Goal: Information Seeking & Learning: Understand process/instructions

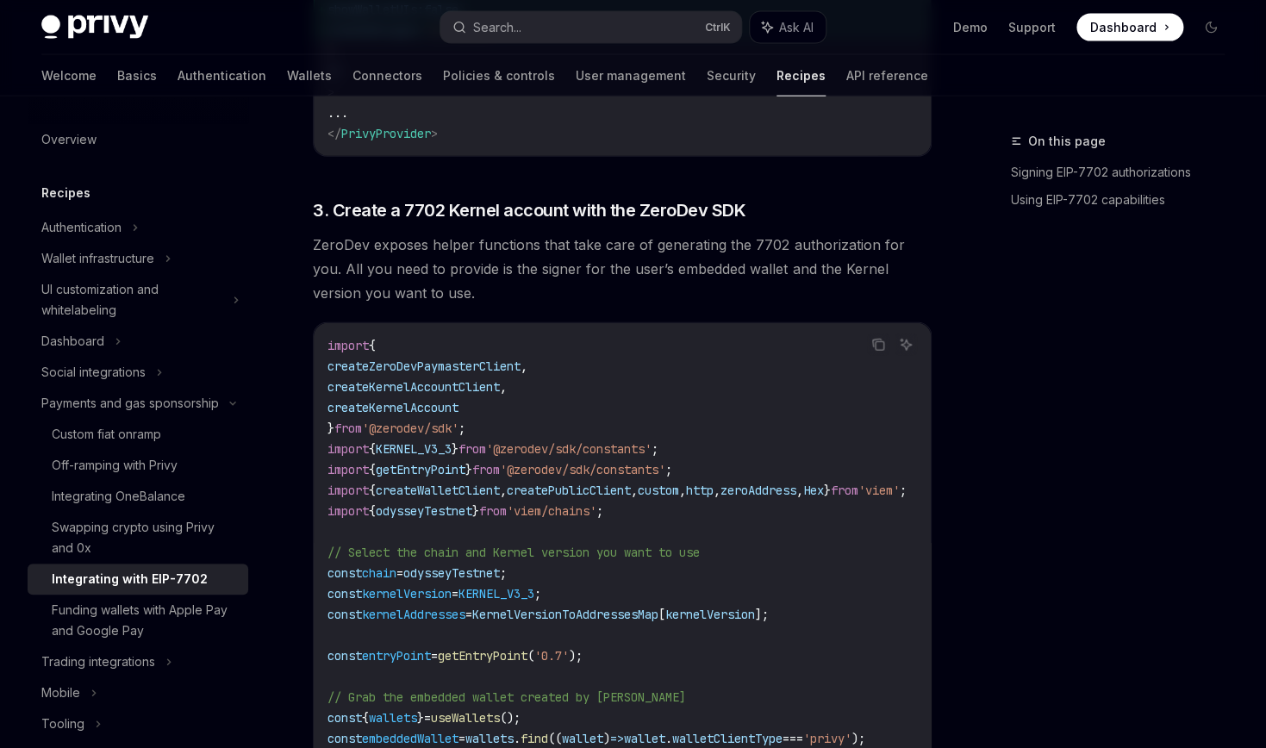
scroll to position [1564, 0]
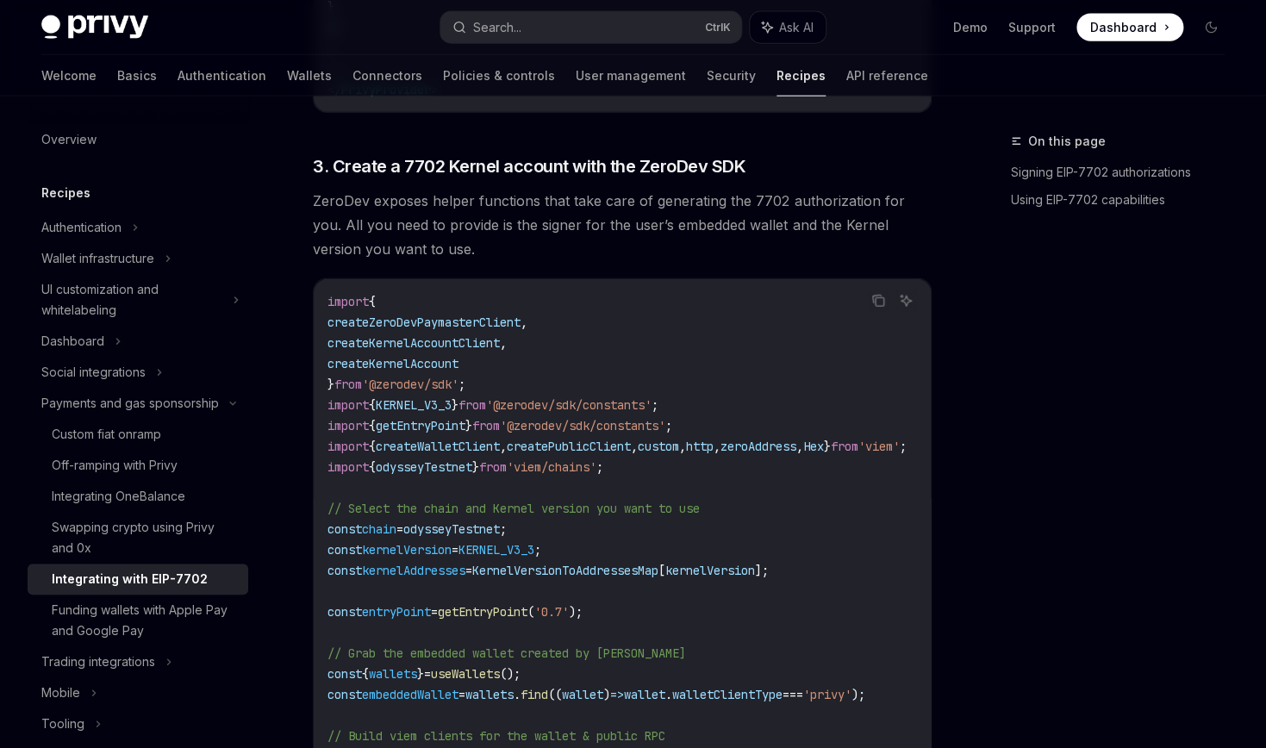
drag, startPoint x: 511, startPoint y: 298, endPoint x: 711, endPoint y: 299, distance: 200.0
drag, startPoint x: 521, startPoint y: 553, endPoint x: 570, endPoint y: 559, distance: 49.5
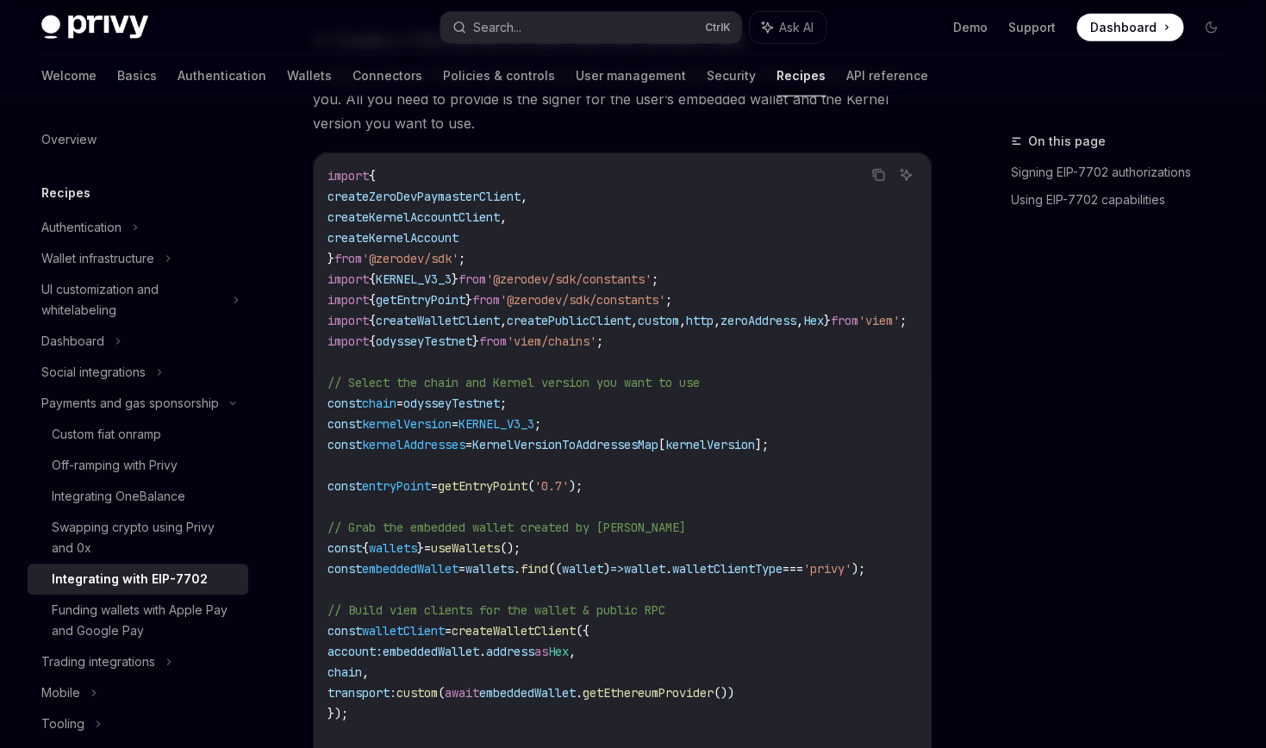
scroll to position [1849, 0]
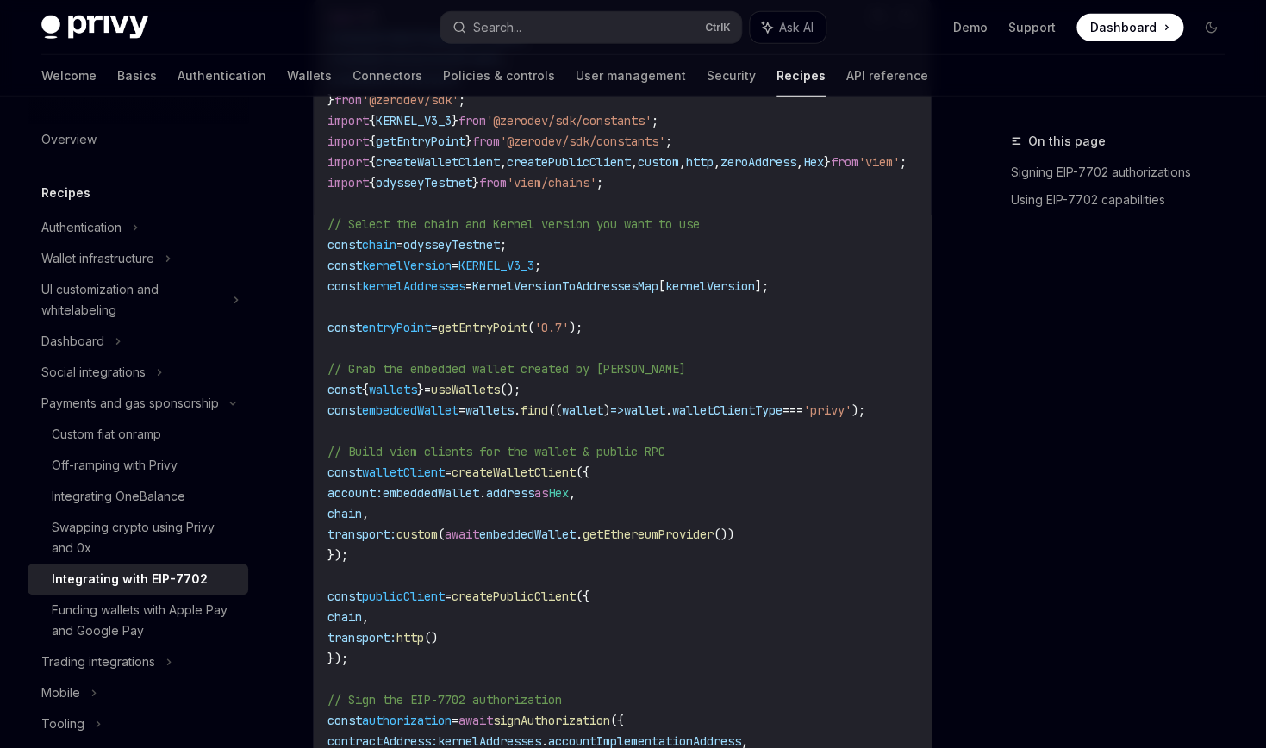
drag, startPoint x: 465, startPoint y: 441, endPoint x: 589, endPoint y: 437, distance: 123.3
drag, startPoint x: 662, startPoint y: 440, endPoint x: 737, endPoint y: 440, distance: 75.0
drag, startPoint x: 768, startPoint y: 434, endPoint x: 809, endPoint y: 428, distance: 41.9
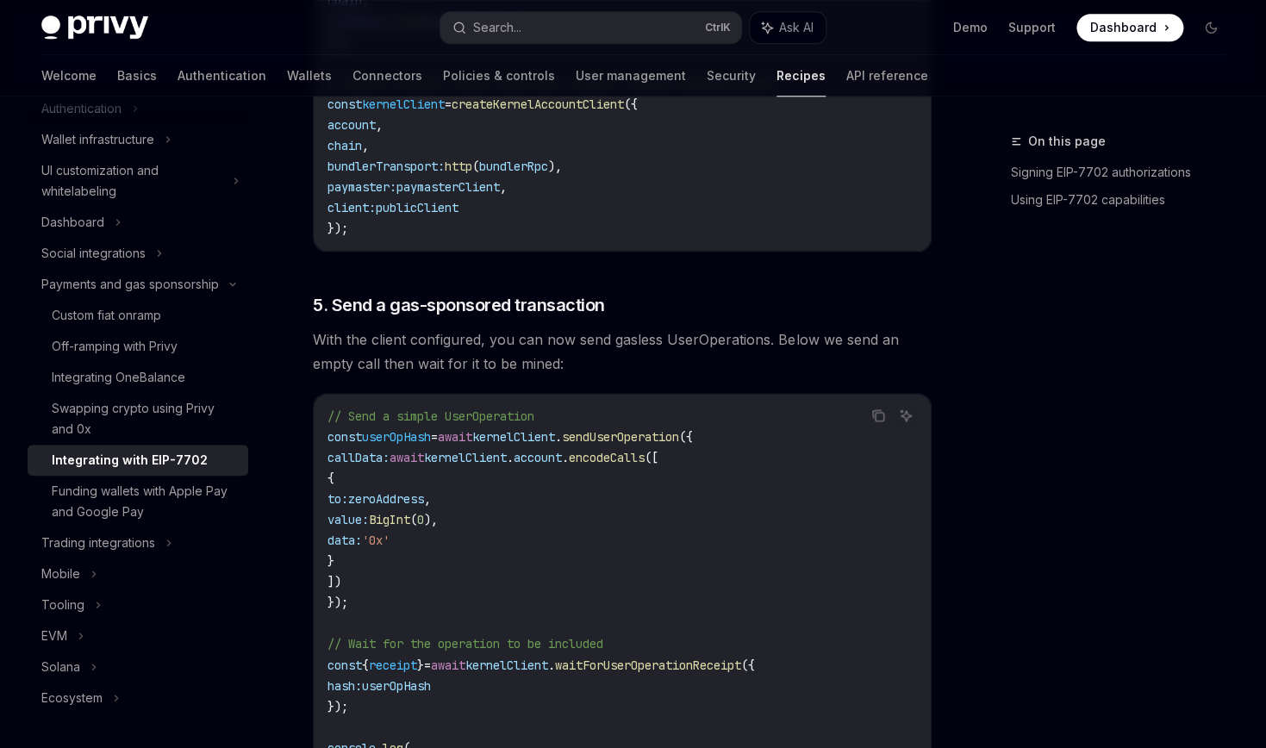
scroll to position [2844, 0]
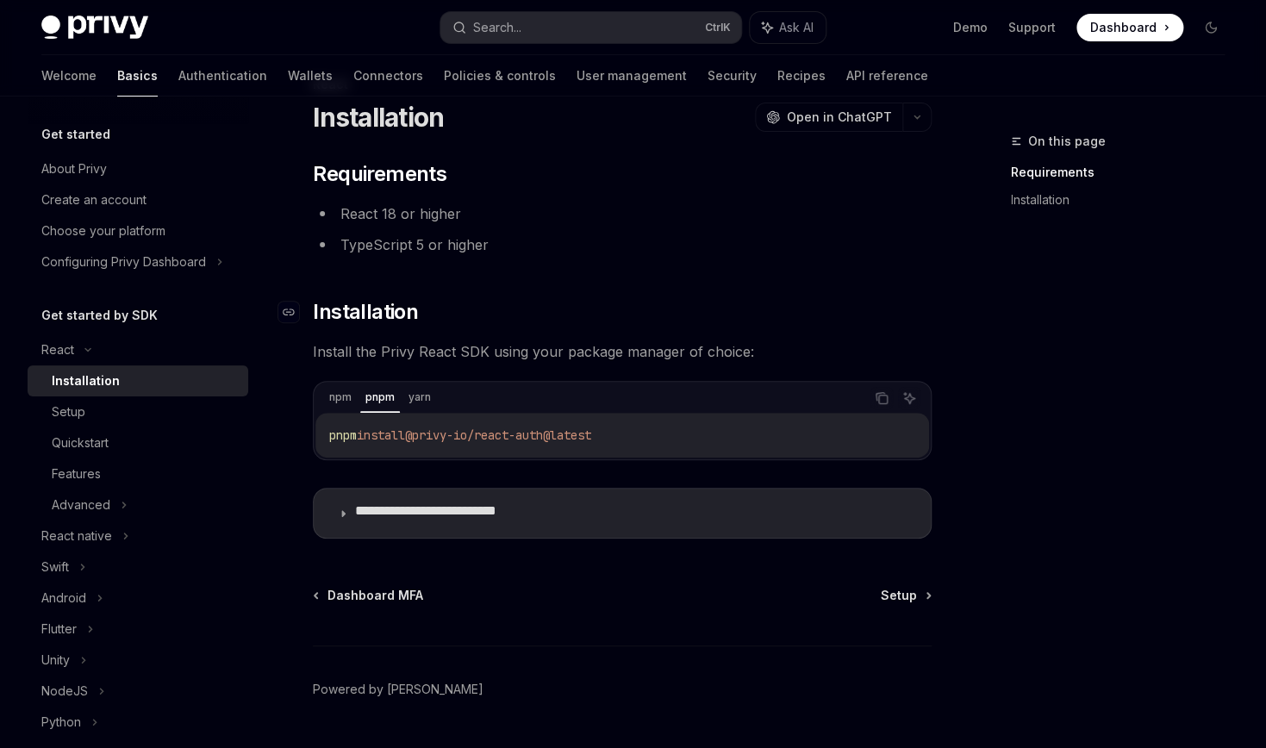
scroll to position [55, 0]
click at [51, 428] on link "Setup" at bounding box center [138, 411] width 221 height 31
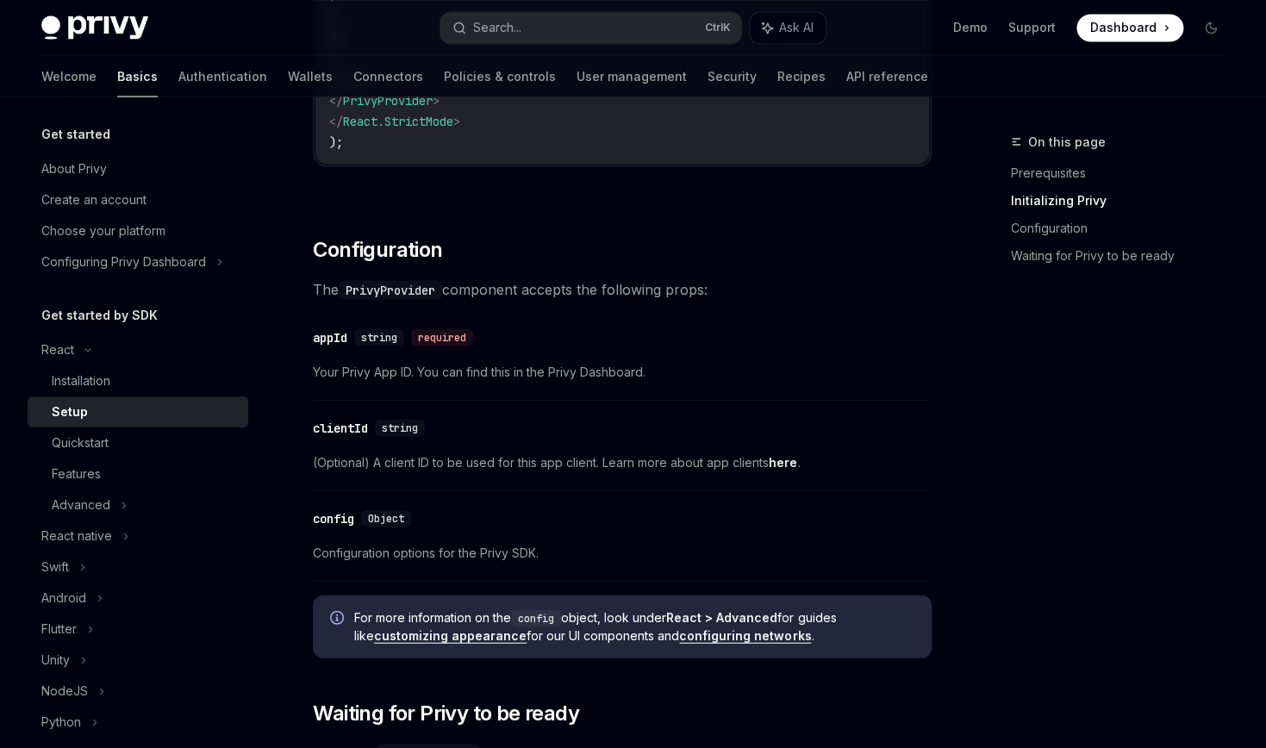
scroll to position [1193, 0]
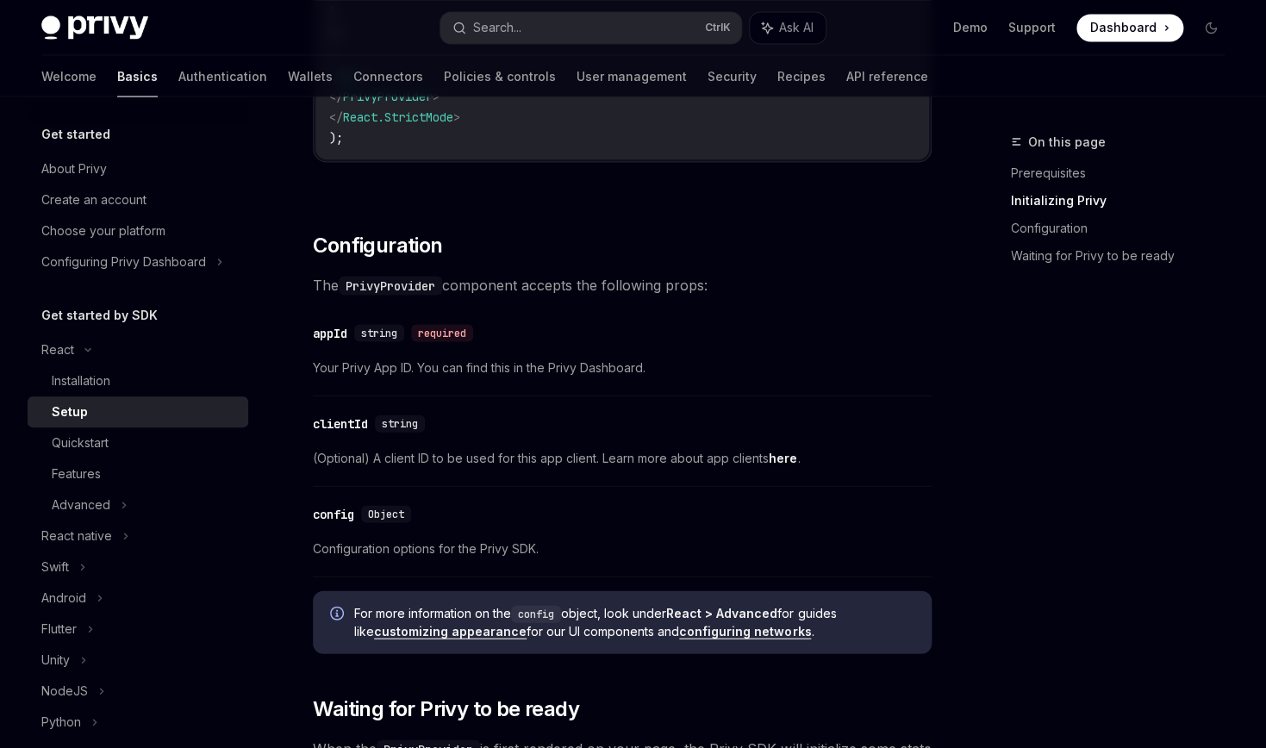
drag, startPoint x: 697, startPoint y: 374, endPoint x: 733, endPoint y: 379, distance: 35.7
drag, startPoint x: 755, startPoint y: 399, endPoint x: 863, endPoint y: 394, distance: 107.9
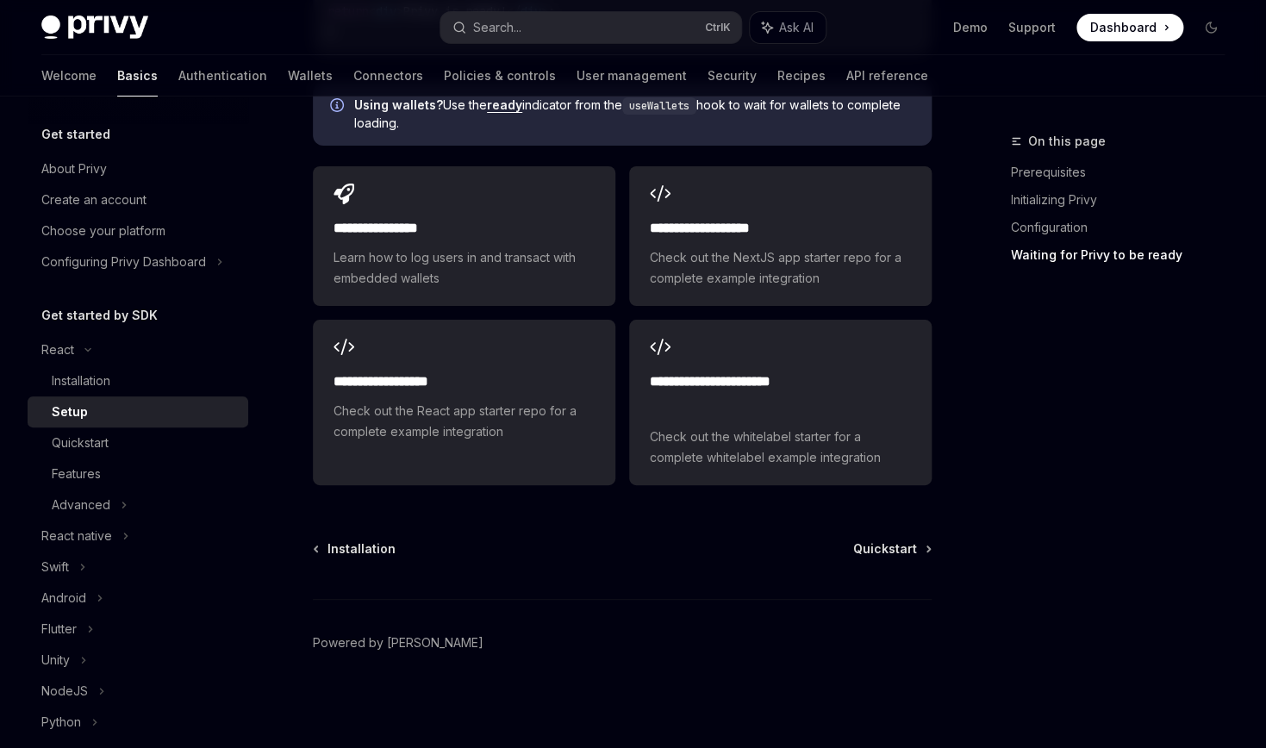
scroll to position [2615, 0]
drag, startPoint x: 564, startPoint y: 218, endPoint x: 652, endPoint y: 227, distance: 88.3
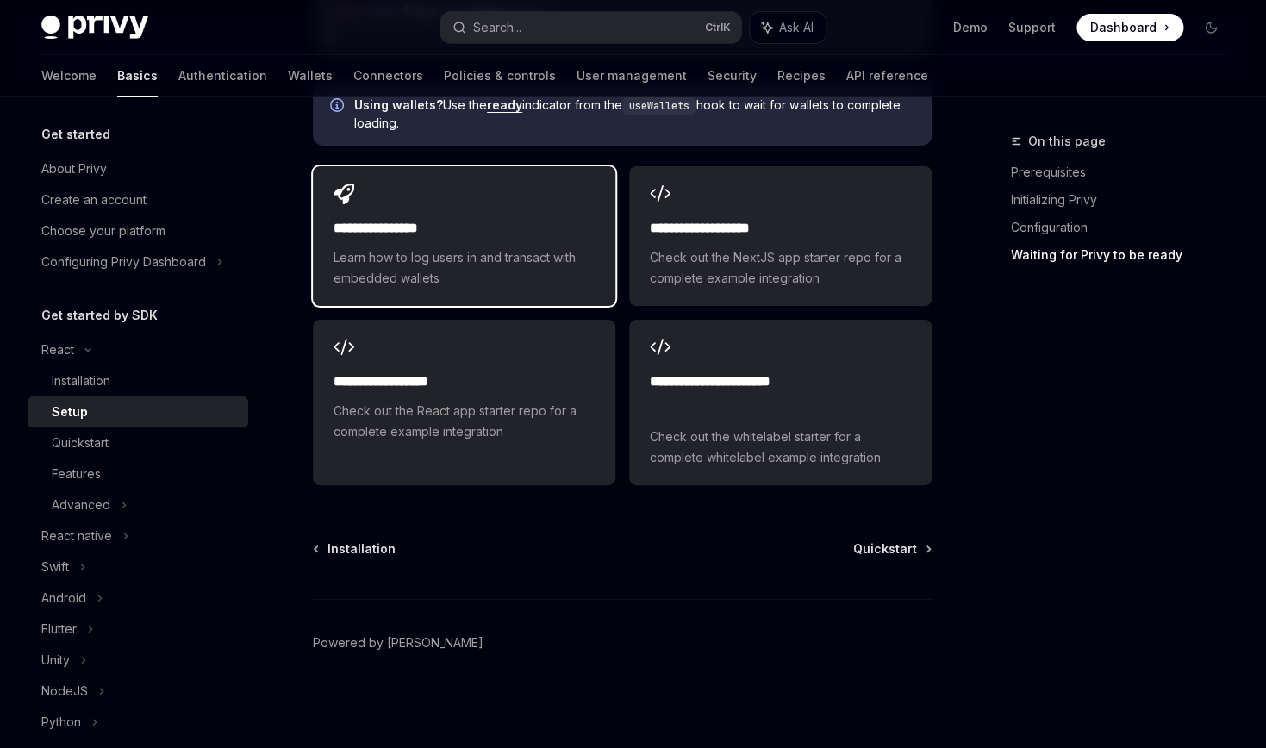
scroll to position [3468, 0]
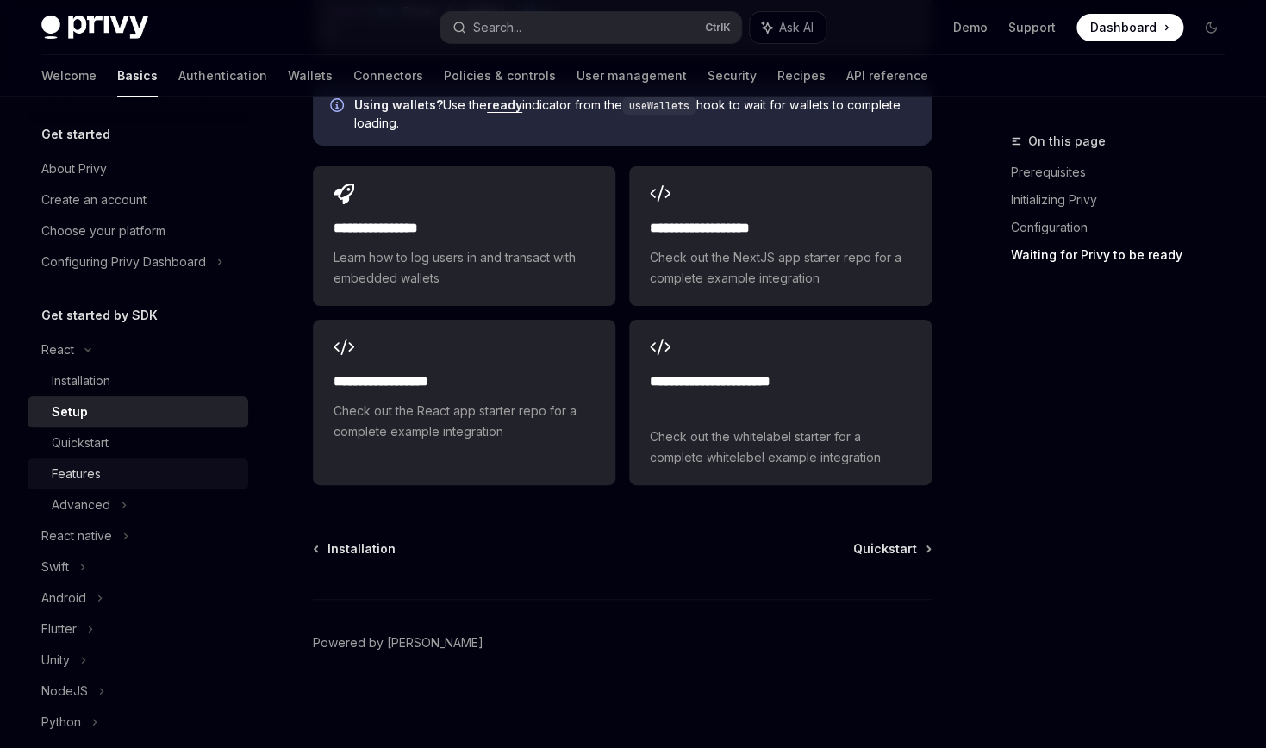
click at [144, 490] on link "Features" at bounding box center [138, 474] width 221 height 31
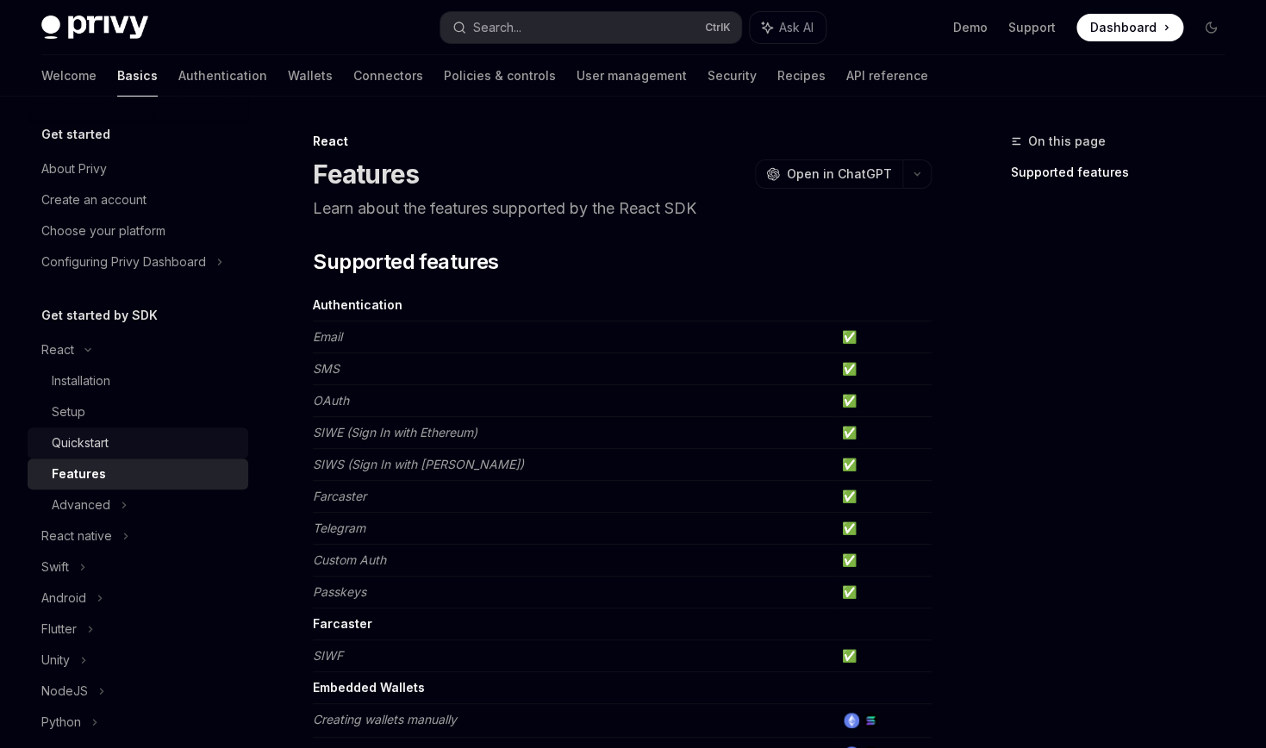
click at [155, 453] on div "Quickstart" at bounding box center [145, 443] width 186 height 21
type textarea "*"
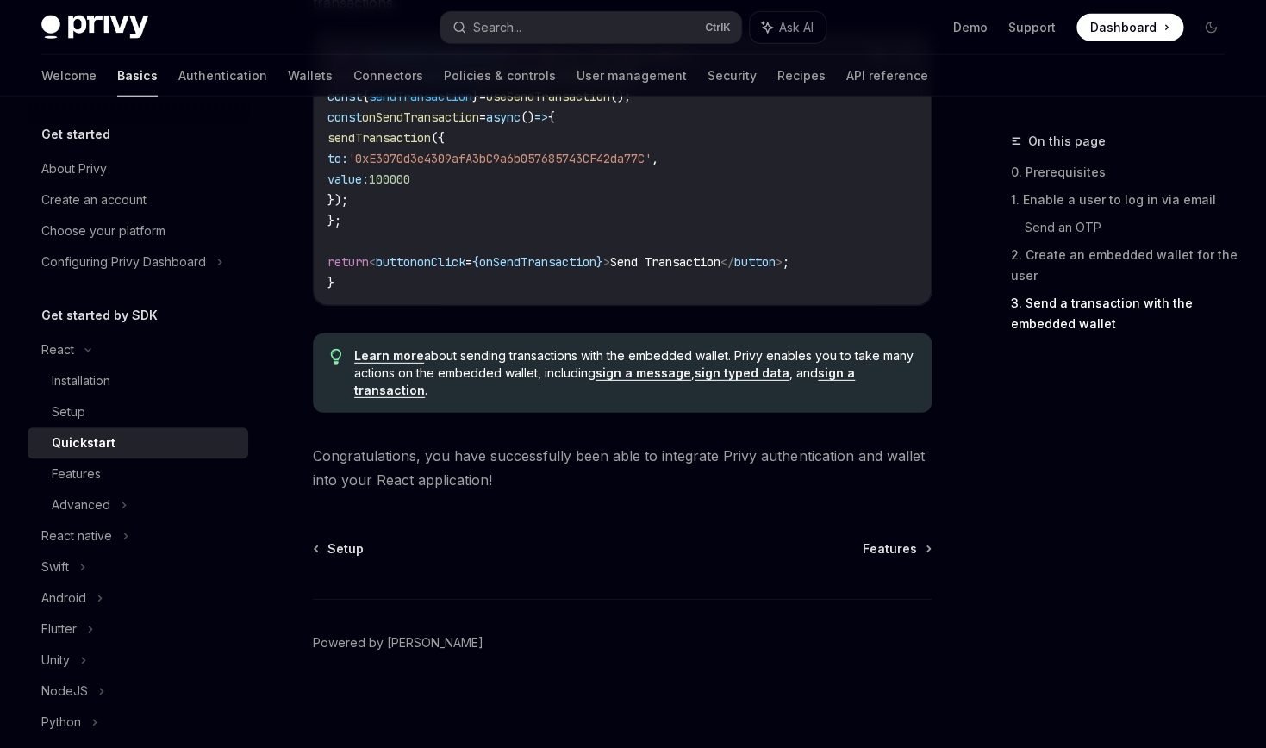
scroll to position [2560, 0]
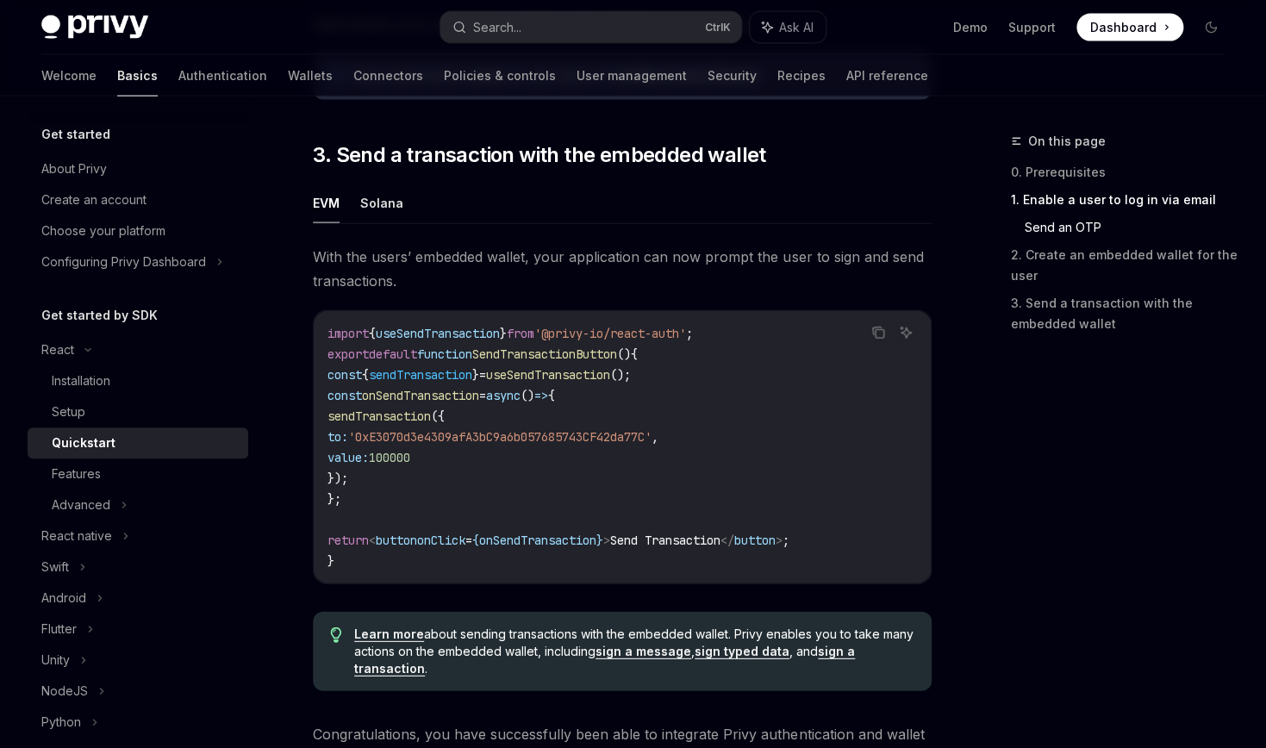
scroll to position [1422, 0]
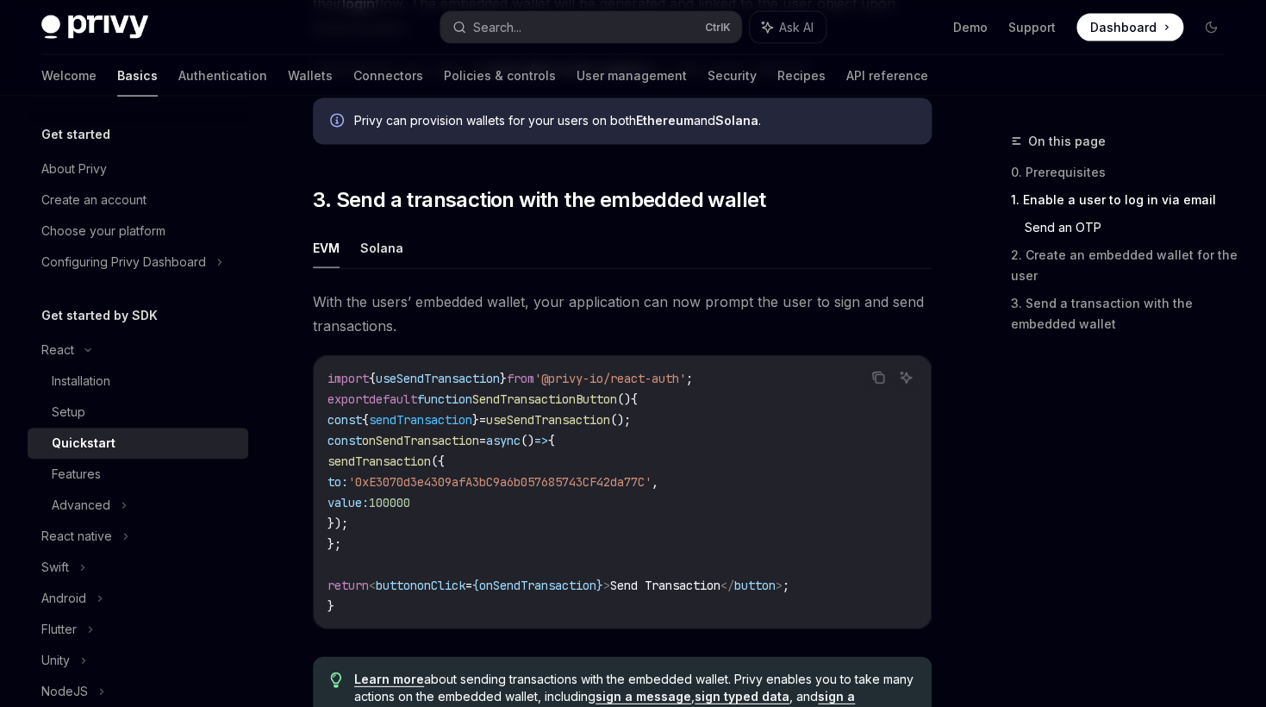
type textarea "*"
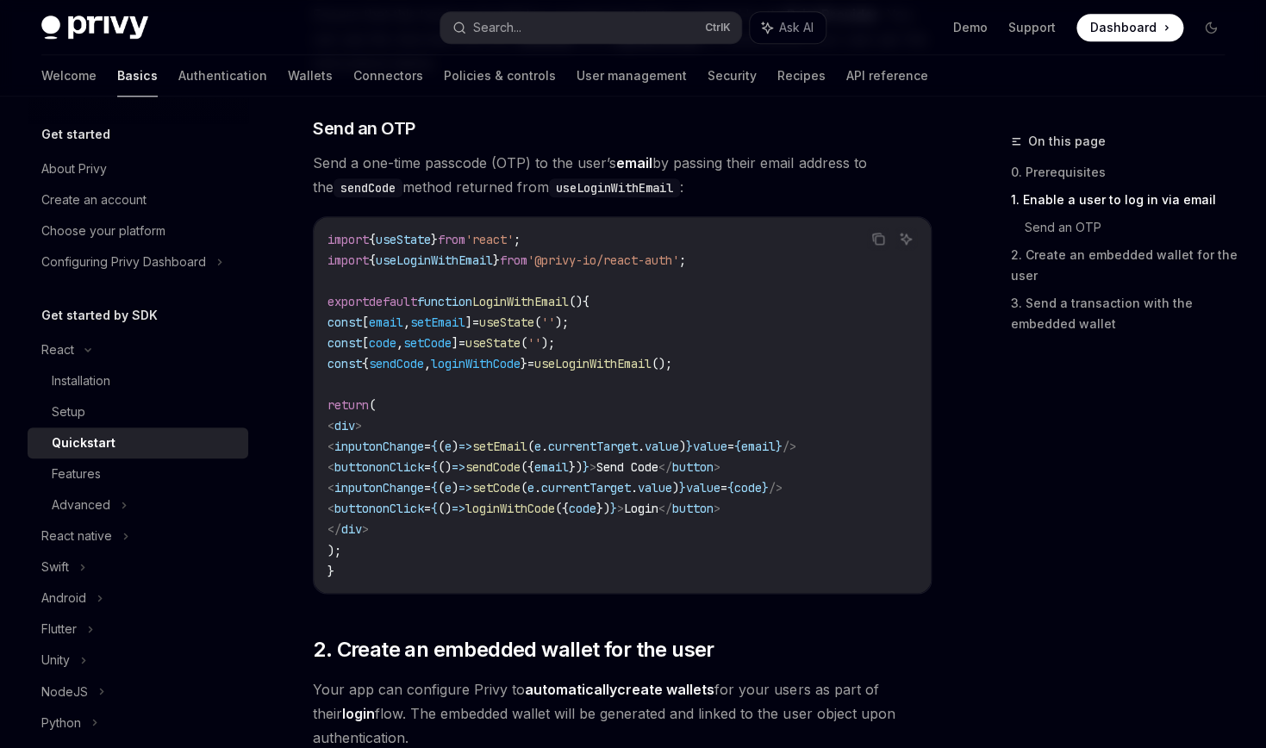
scroll to position [711, 0]
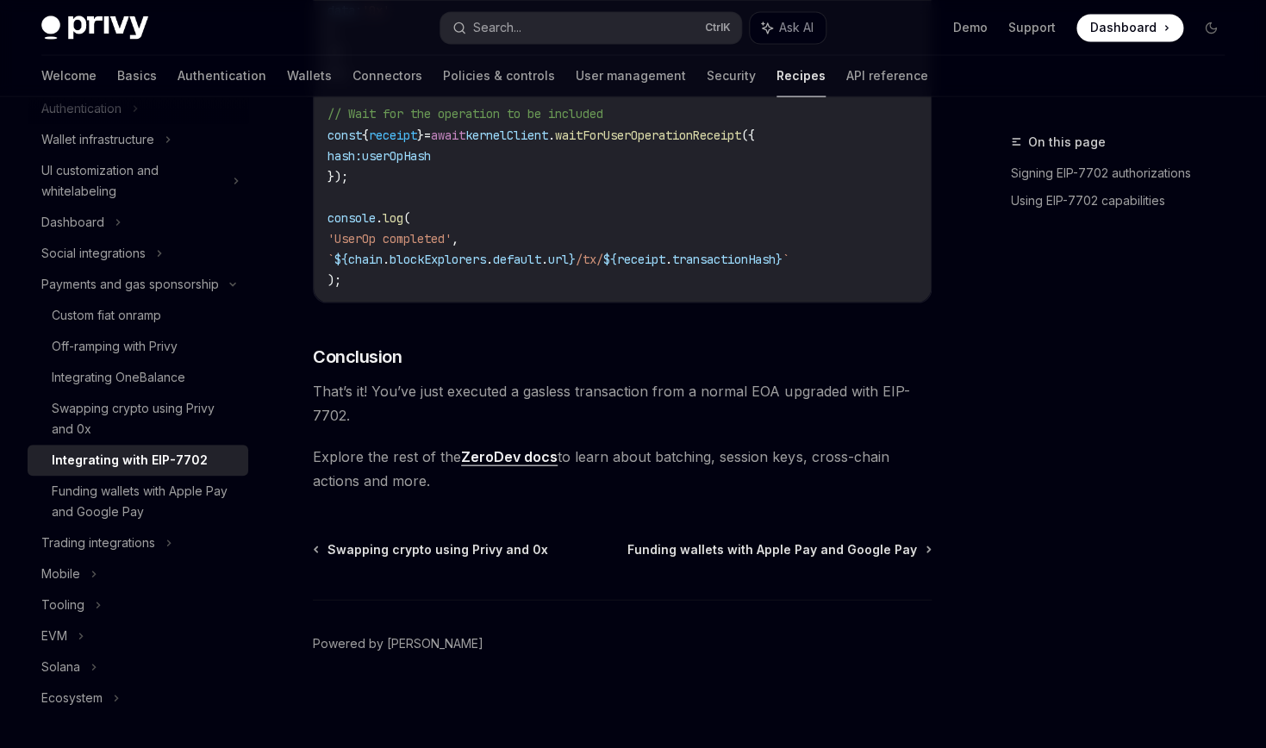
scroll to position [3556, 0]
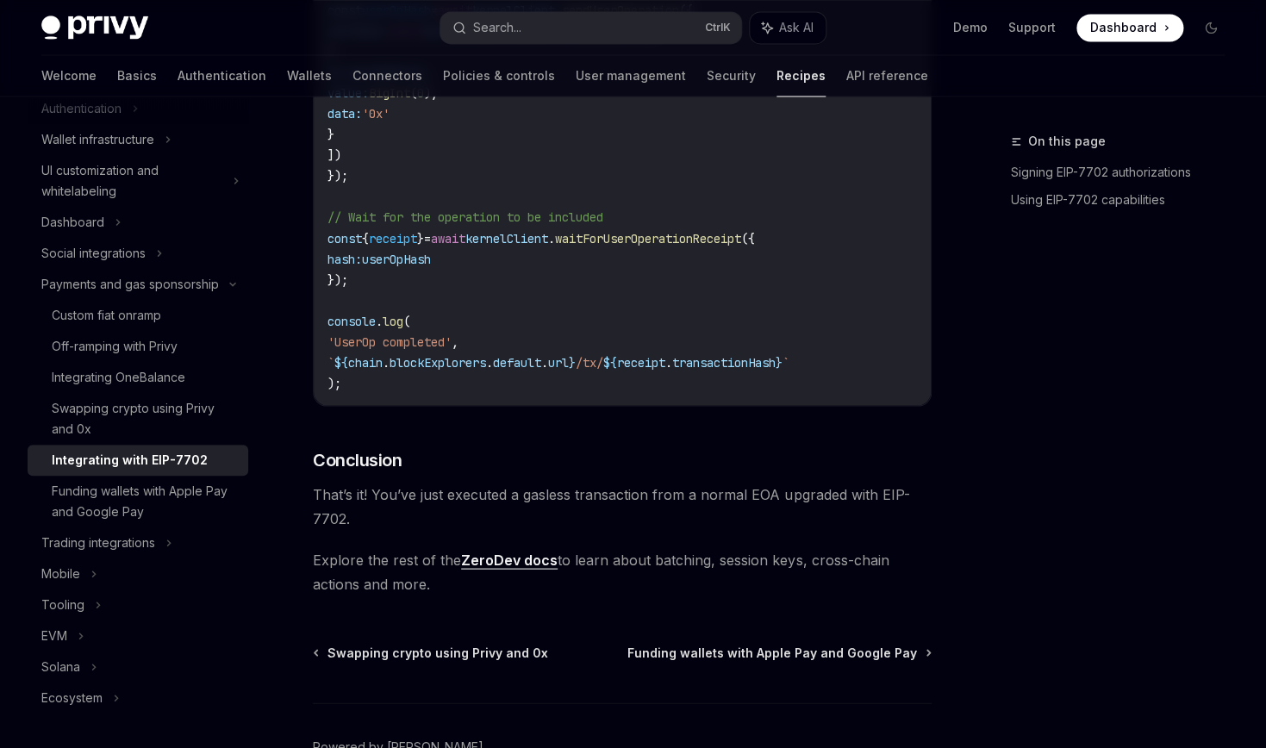
drag, startPoint x: 772, startPoint y: 411, endPoint x: 840, endPoint y: 415, distance: 67.3
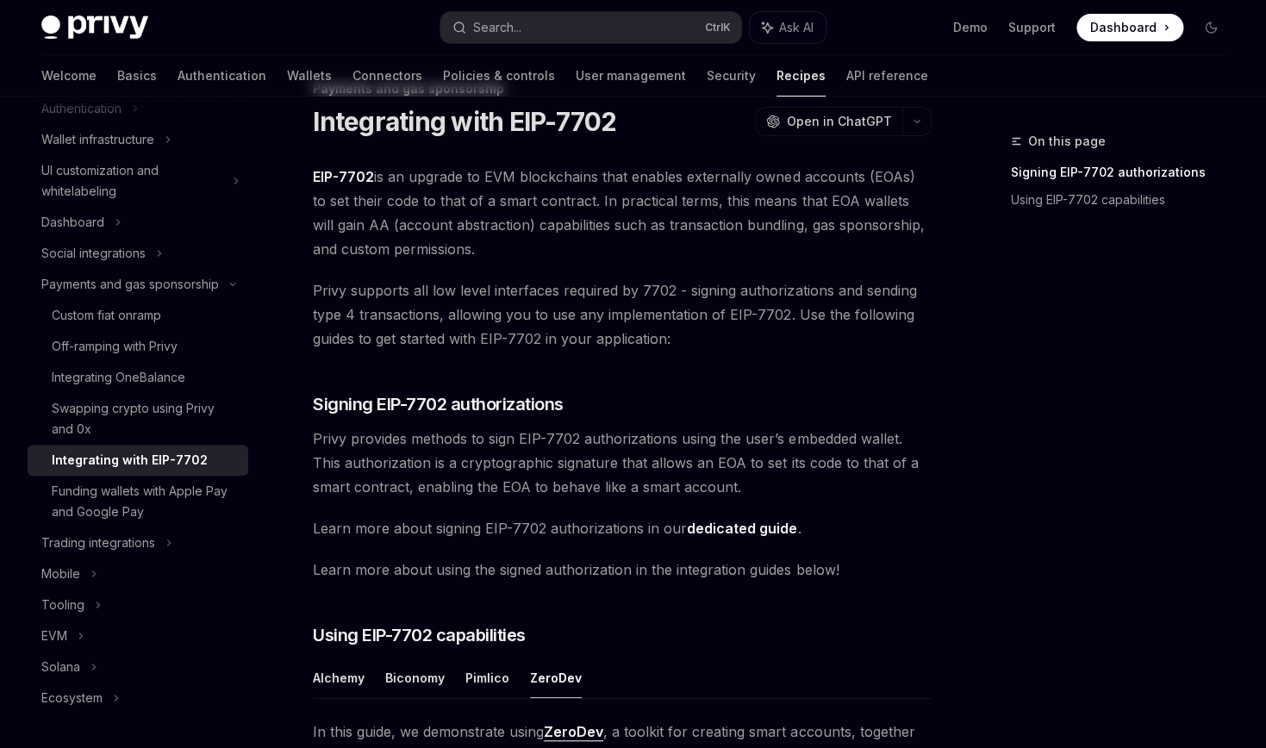
scroll to position [0, 0]
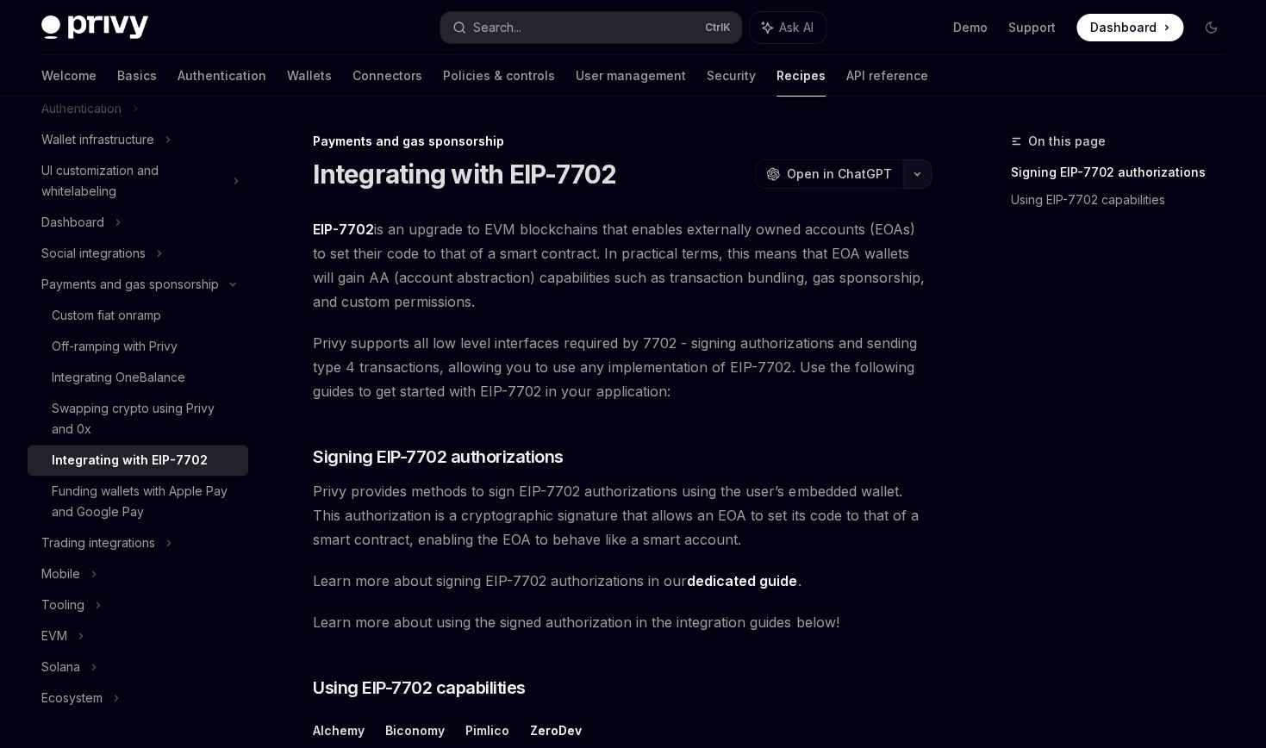
click at [902, 189] on button "button" at bounding box center [916, 173] width 29 height 29
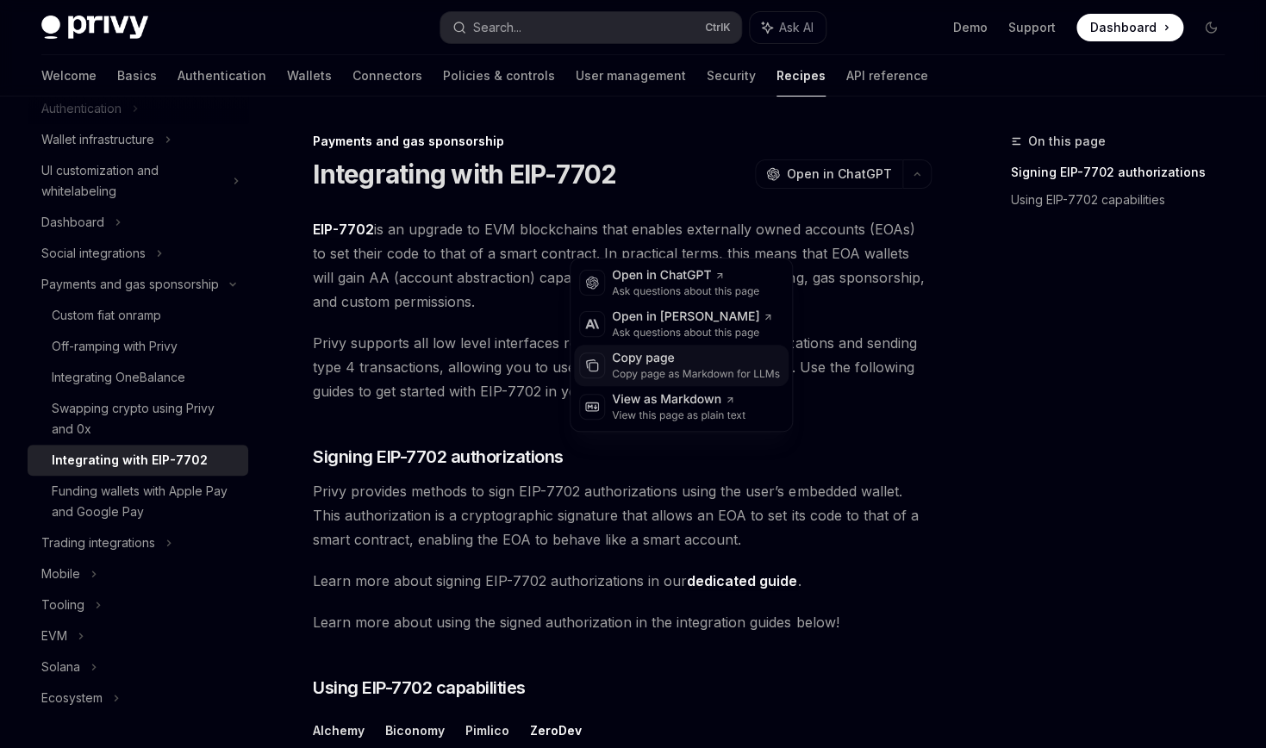
click at [704, 381] on div "Copy page as Markdown for LLMs" at bounding box center [696, 374] width 168 height 14
